Goal: Task Accomplishment & Management: Complete application form

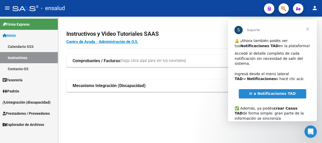
click at [308, 30] on span "Cerrar" at bounding box center [307, 29] width 19 height 19
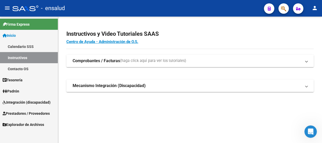
click at [25, 99] on span "Integración (discapacidad)" at bounding box center [27, 102] width 48 height 6
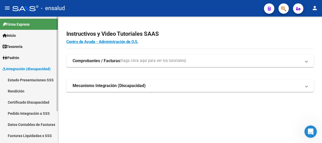
click at [40, 114] on link "Pedido Integración a SSS" at bounding box center [29, 113] width 58 height 11
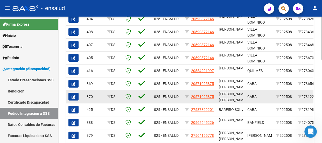
scroll to position [245, 0]
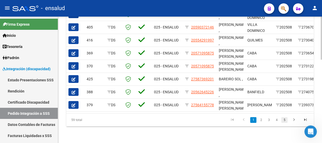
click at [284, 121] on link "5" at bounding box center [284, 120] width 6 height 6
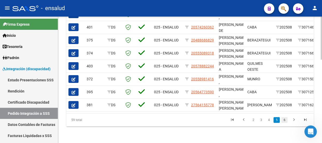
click at [284, 121] on link "6" at bounding box center [284, 120] width 6 height 6
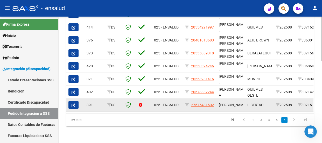
scroll to position [0, 0]
click at [186, 103] on icon at bounding box center [187, 105] width 4 height 4
type input "27575481502"
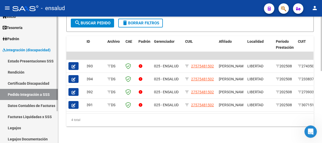
scroll to position [42, 0]
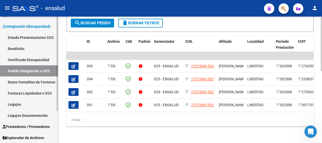
click at [28, 136] on span "Explorador de Archivos" at bounding box center [23, 138] width 41 height 6
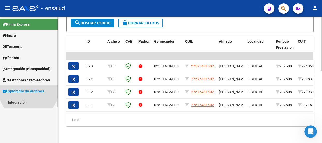
scroll to position [0, 0]
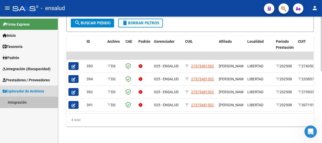
click at [19, 103] on link "Integración" at bounding box center [29, 102] width 58 height 11
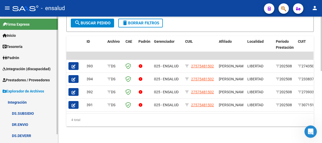
scroll to position [9, 0]
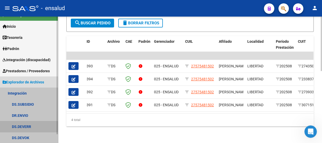
click at [27, 126] on link "DS.DEVERR" at bounding box center [29, 126] width 58 height 11
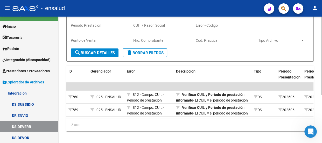
scroll to position [70, 0]
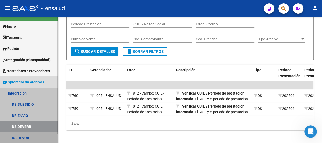
click at [23, 136] on link "DS.DEVOK" at bounding box center [29, 137] width 58 height 11
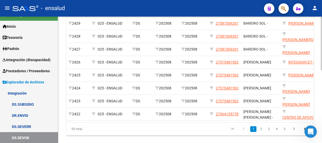
scroll to position [165, 0]
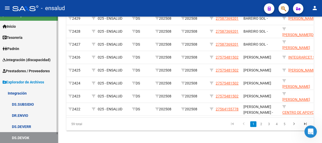
click at [32, 102] on link "DS.SUBSIDIO" at bounding box center [29, 104] width 58 height 11
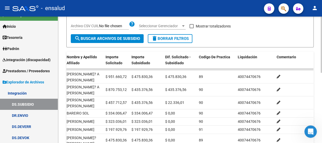
scroll to position [63, 0]
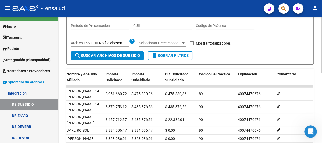
click at [192, 42] on span at bounding box center [191, 43] width 4 height 4
click at [191, 45] on input "Mostrar totalizadores" at bounding box center [191, 45] width 0 height 0
checkbox input "true"
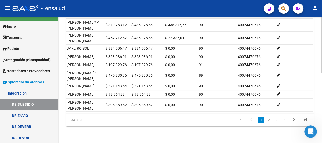
scroll to position [157, 0]
click at [284, 120] on link "4" at bounding box center [284, 120] width 6 height 6
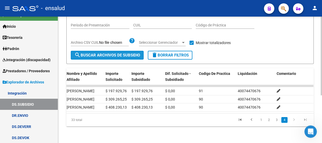
click at [119, 53] on span "search Buscar Archivos de Subsidio" at bounding box center [107, 55] width 66 height 5
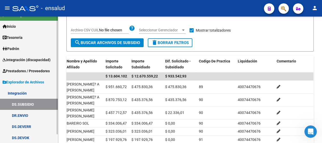
click at [25, 60] on span "Integración (discapacidad)" at bounding box center [27, 60] width 48 height 6
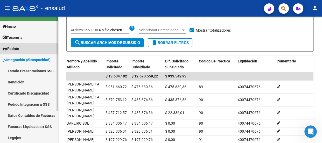
click at [19, 47] on span "Padrón" at bounding box center [11, 49] width 17 height 6
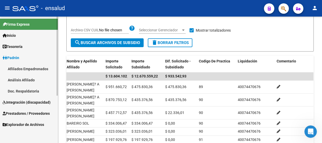
scroll to position [0, 0]
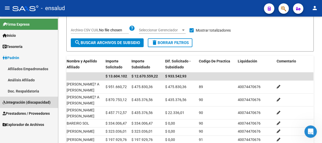
click at [29, 101] on span "Integración (discapacidad)" at bounding box center [27, 102] width 48 height 6
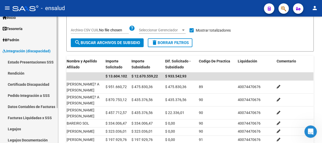
scroll to position [42, 0]
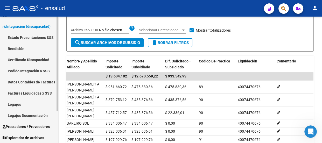
click at [16, 103] on link "Legajos" at bounding box center [29, 104] width 58 height 11
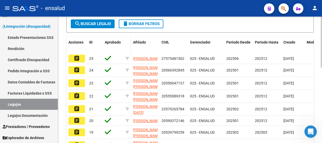
scroll to position [147, 0]
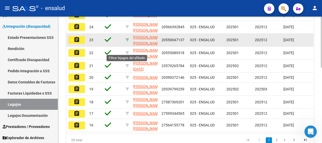
click at [126, 42] on icon at bounding box center [127, 40] width 4 height 4
type input "20550047137"
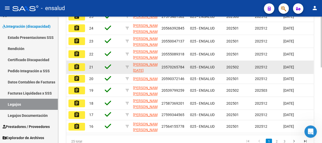
scroll to position [73, 0]
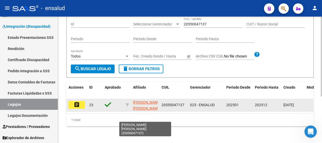
click at [143, 101] on app-link-go-to "[PERSON_NAME] [PERSON_NAME]" at bounding box center [147, 105] width 28 height 12
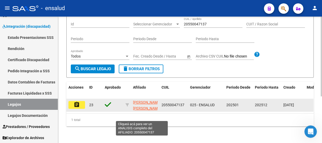
click at [143, 100] on span "[PERSON_NAME] [PERSON_NAME]" at bounding box center [147, 105] width 28 height 10
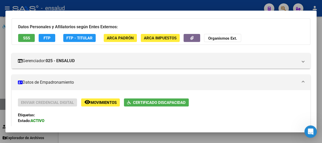
scroll to position [0, 0]
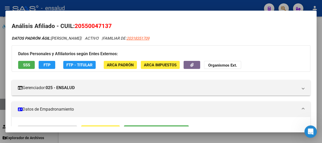
click at [164, 4] on div at bounding box center [161, 71] width 322 height 143
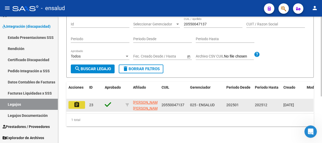
click at [77, 101] on mat-icon "assignment" at bounding box center [77, 104] width 6 height 6
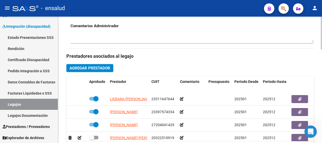
scroll to position [235, 0]
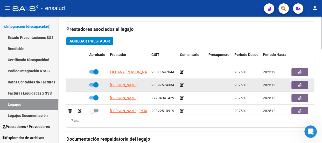
click at [93, 84] on span at bounding box center [95, 84] width 5 height 5
click at [92, 86] on input "checkbox" at bounding box center [91, 86] width 0 height 0
checkbox input "false"
click at [80, 85] on icon at bounding box center [80, 85] width 4 height 4
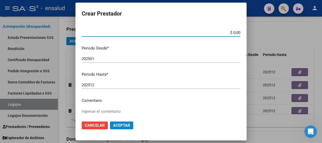
scroll to position [47, 0]
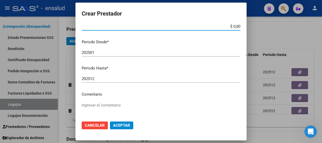
click at [96, 79] on input "202512" at bounding box center [161, 78] width 158 height 5
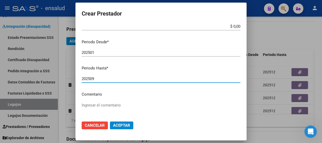
type input "202509"
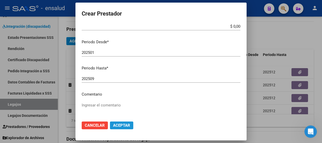
click at [121, 126] on span "Aceptar" at bounding box center [121, 125] width 17 height 5
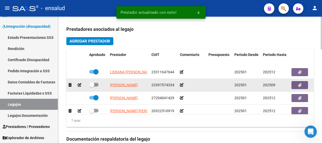
click at [95, 84] on span at bounding box center [93, 85] width 9 height 4
click at [92, 86] on input "checkbox" at bounding box center [91, 86] width 0 height 0
checkbox input "true"
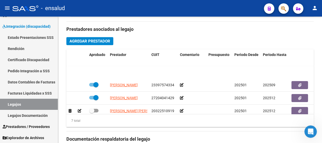
scroll to position [23, 0]
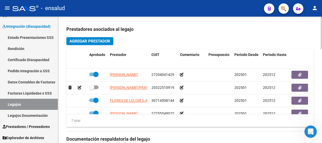
click at [94, 40] on span "Agregar Prestador" at bounding box center [89, 41] width 41 height 5
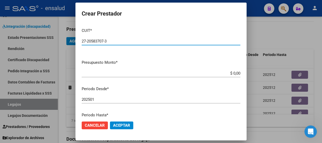
type input "27-20583707-3"
click at [96, 98] on input "202501" at bounding box center [161, 99] width 158 height 5
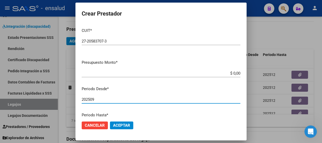
type input "202509"
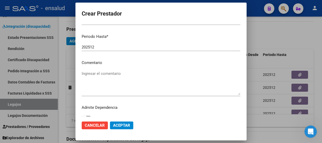
scroll to position [84, 0]
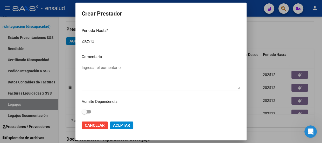
click at [126, 127] on span "Aceptar" at bounding box center [121, 125] width 17 height 5
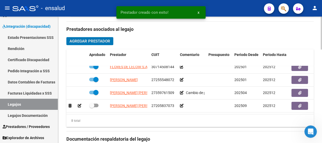
scroll to position [259, 0]
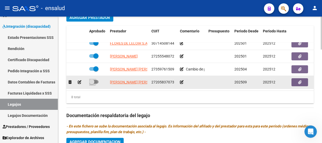
click at [97, 80] on span at bounding box center [93, 82] width 9 height 4
click at [92, 84] on input "checkbox" at bounding box center [91, 84] width 0 height 0
checkbox input "true"
click at [298, 80] on icon "button" at bounding box center [299, 82] width 3 height 4
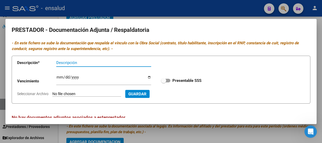
click at [216, 13] on div at bounding box center [161, 71] width 322 height 143
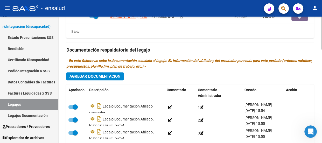
scroll to position [353, 0]
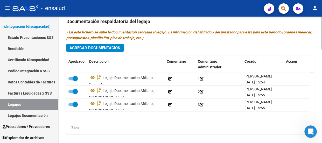
click at [97, 48] on span "Agregar Documentacion" at bounding box center [94, 48] width 51 height 5
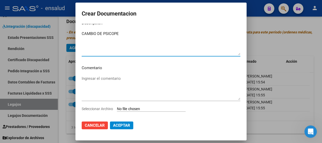
scroll to position [15, 0]
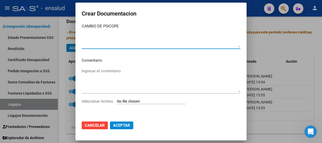
type textarea "CAMBIO DE PSICOPE"
click at [140, 100] on input "Seleccionar Archivo" at bounding box center [151, 101] width 69 height 5
type input "C:\fakepath\[PERSON_NAME] CAMBIO PSICOP [DATE].pdf"
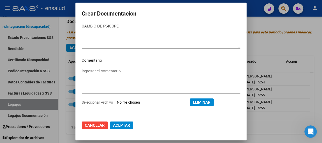
click at [119, 126] on span "Aceptar" at bounding box center [121, 125] width 17 height 5
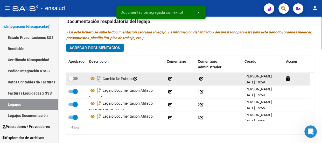
click at [76, 77] on span at bounding box center [72, 79] width 9 height 4
click at [71, 80] on input "checkbox" at bounding box center [71, 80] width 0 height 0
checkbox input "true"
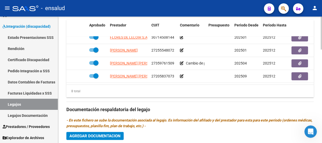
scroll to position [259, 0]
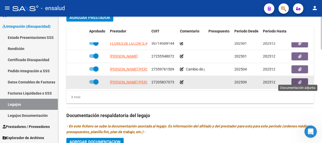
click at [299, 80] on icon "button" at bounding box center [299, 82] width 3 height 4
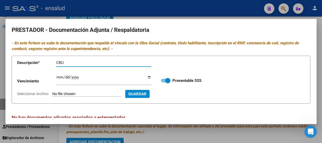
type input "CBU"
click at [85, 93] on input "Seleccionar Archivo" at bounding box center [86, 94] width 69 height 5
type input "C:\fakepath\[PERSON_NAME] CBU VA.pdf"
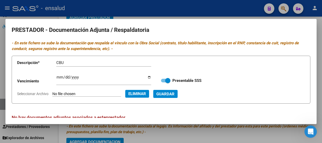
click at [174, 93] on span "Guardar" at bounding box center [165, 94] width 18 height 5
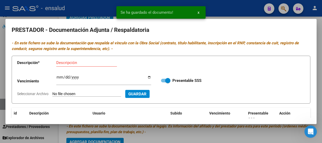
click at [63, 63] on input "Descripción" at bounding box center [86, 62] width 61 height 5
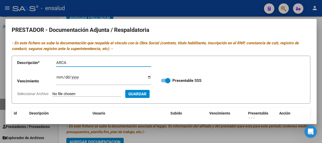
type input "ARCA"
click at [97, 95] on input "Seleccionar Archivo" at bounding box center [86, 94] width 69 height 5
type input "C:\fakepath\[PERSON_NAME] ARCA.pdf"
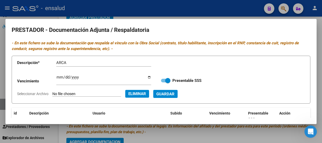
click at [174, 95] on span "Guardar" at bounding box center [165, 94] width 18 height 5
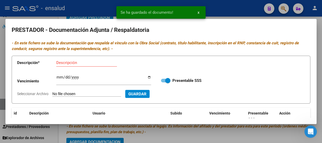
click at [74, 61] on input "Descripción" at bounding box center [86, 62] width 61 height 5
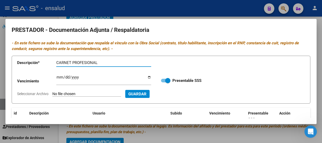
type input "CARNET PROFESIONAL"
click at [105, 94] on input "Seleccionar Archivo" at bounding box center [86, 94] width 69 height 5
type input "C:\fakepath\[PERSON_NAME] CARNET PROF.pdf"
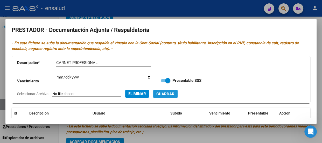
click at [174, 95] on span "Guardar" at bounding box center [165, 94] width 18 height 5
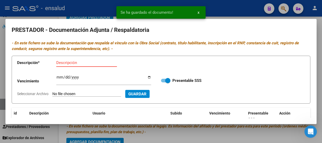
click at [80, 64] on input "Descripción" at bounding box center [86, 62] width 61 height 5
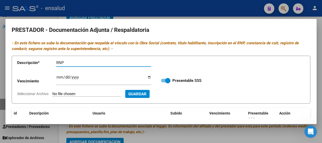
type input "RNP"
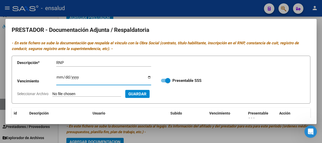
click at [59, 77] on input "Ingresar vencimiento" at bounding box center [103, 79] width 95 height 8
type input "[DATE]"
click at [91, 94] on input "Seleccionar Archivo" at bounding box center [86, 94] width 69 height 5
type input "C:\fakepath\[PERSON_NAME] RNP.pdf"
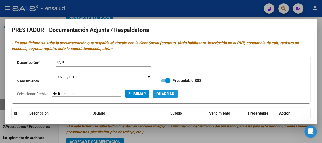
click at [174, 94] on span "Guardar" at bounding box center [165, 94] width 18 height 5
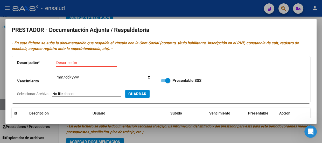
click at [70, 63] on input "Descripción" at bounding box center [86, 62] width 61 height 5
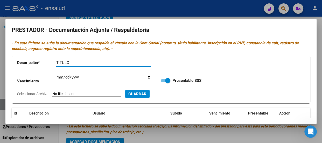
type input "TITULO"
click at [89, 93] on input "Seleccionar Archivo" at bounding box center [86, 94] width 69 height 5
type input "C:\fakepath\[PERSON_NAME] TITULO.pdf"
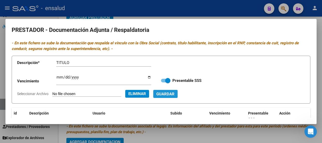
click at [174, 93] on span "Guardar" at bounding box center [165, 94] width 18 height 5
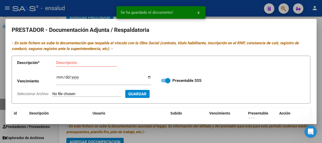
click at [72, 64] on input "Descripción" at bounding box center [86, 62] width 61 height 5
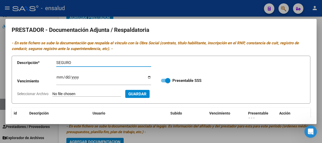
type input "SEGURO"
click at [82, 94] on input "Seleccionar Archivo" at bounding box center [86, 94] width 69 height 5
type input "C:\fakepath\[PERSON_NAME] SEGURO.pdf"
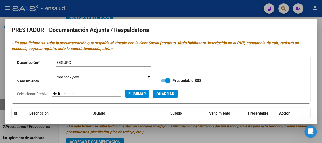
click at [202, 13] on div at bounding box center [161, 71] width 322 height 143
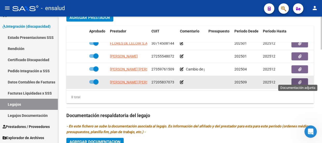
click at [301, 78] on button "button" at bounding box center [299, 82] width 17 height 8
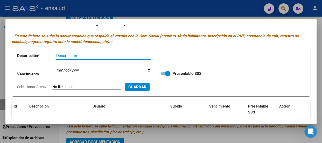
scroll to position [0, 0]
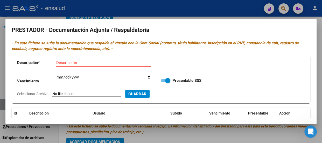
click at [196, 11] on div at bounding box center [161, 71] width 322 height 143
